Goal: Check status: Check status

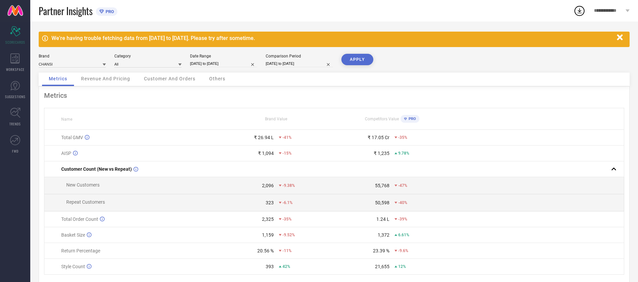
click at [359, 60] on button "APPLY" at bounding box center [357, 59] width 32 height 11
click at [180, 64] on icon at bounding box center [179, 65] width 3 height 2
click at [302, 103] on div "Metrics Name Brand Value Competitors Value PRO Total GMV ₹ 26.94 L -41% ₹ 17.05…" at bounding box center [334, 188] width 591 height 205
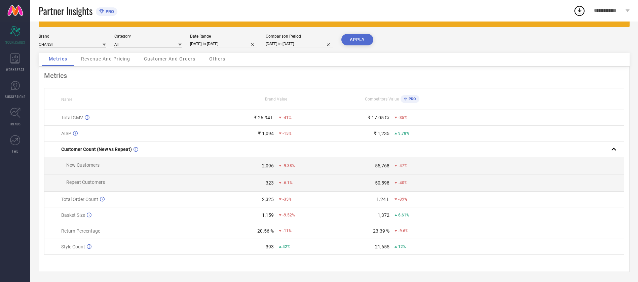
scroll to position [23, 0]
